Goal: Transaction & Acquisition: Purchase product/service

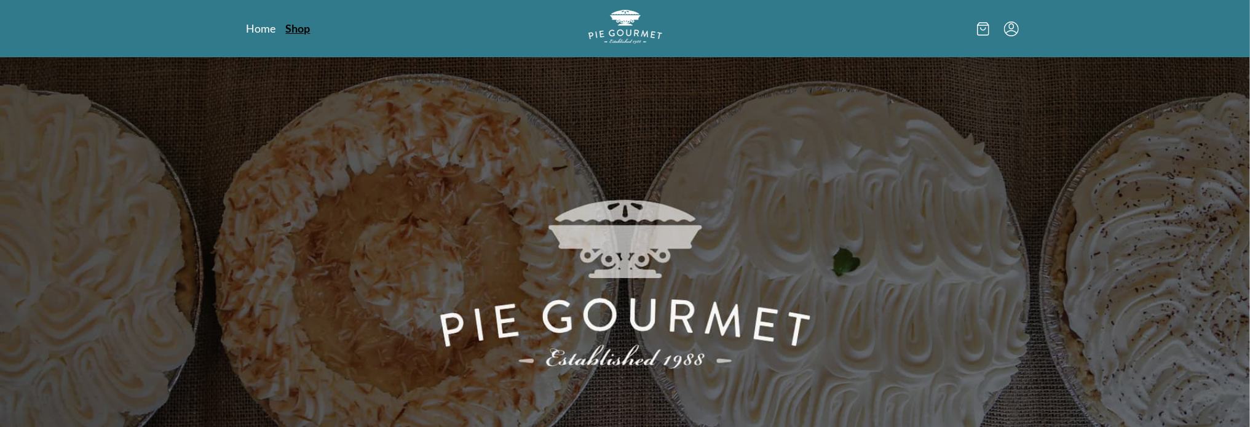
click at [295, 31] on link "Shop" at bounding box center [298, 28] width 25 height 15
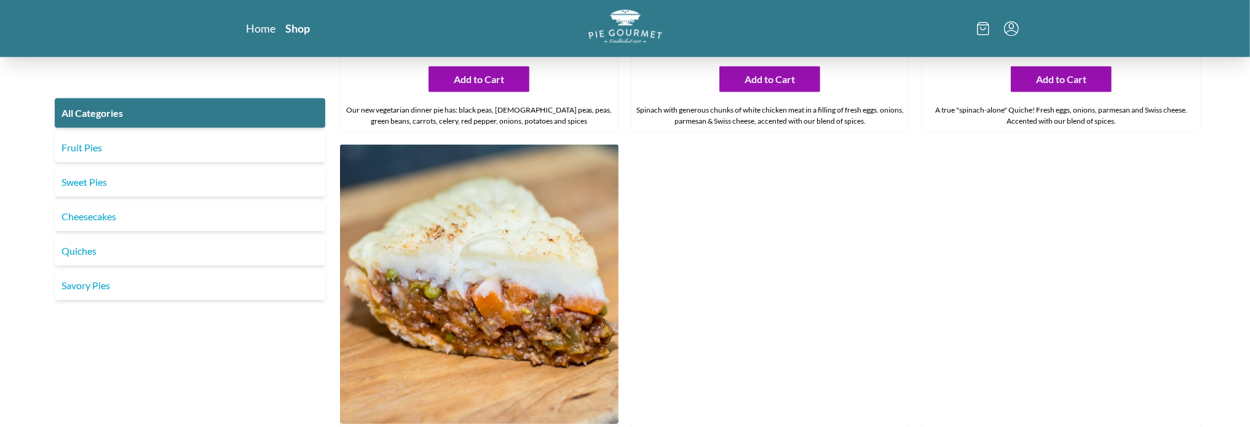
scroll to position [1537, 0]
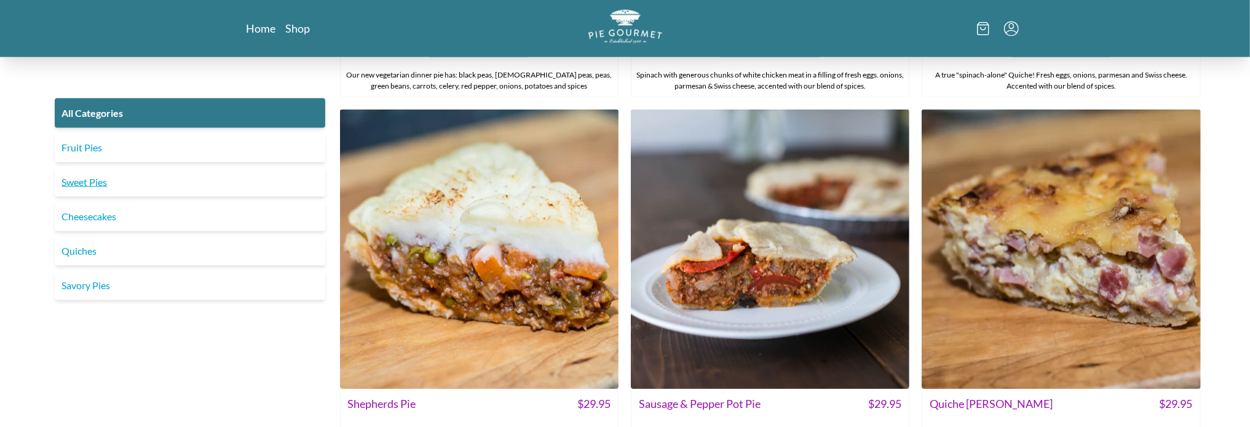
click at [194, 189] on link "Sweet Pies" at bounding box center [190, 182] width 270 height 30
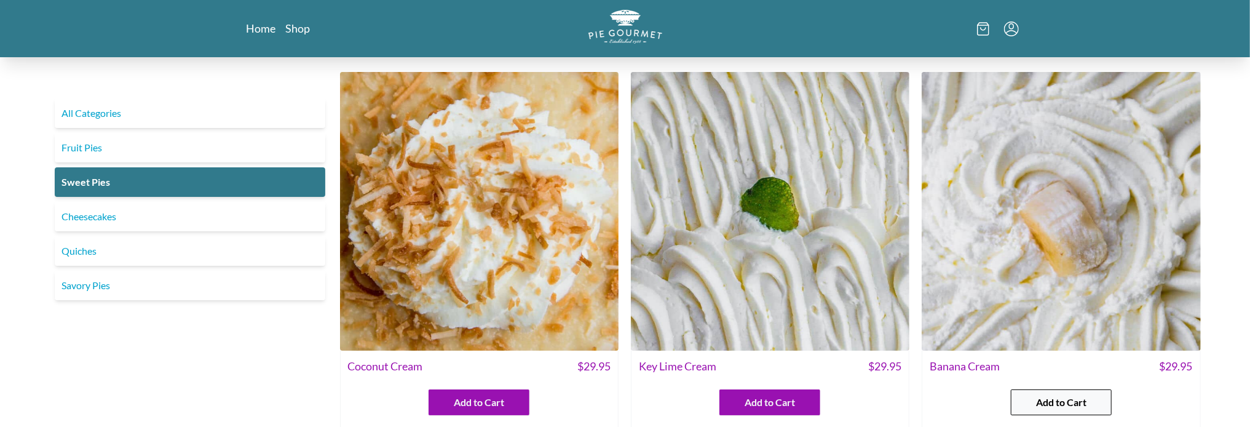
click at [1049, 395] on span "Add to Cart" at bounding box center [1061, 402] width 50 height 15
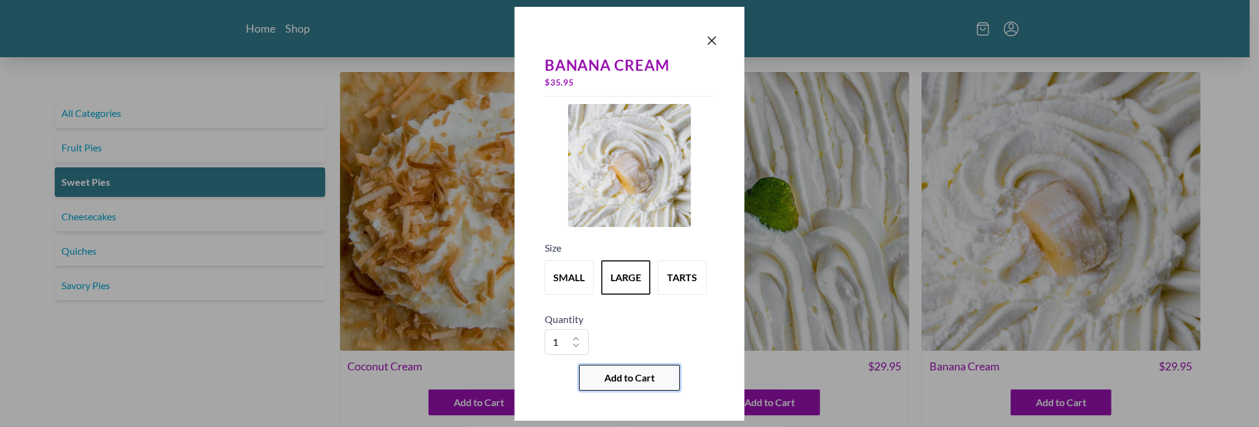
click at [655, 374] on button "Add to Cart" at bounding box center [629, 377] width 101 height 26
click at [714, 45] on icon "Close panel" at bounding box center [711, 40] width 15 height 15
